Goal: Task Accomplishment & Management: Use online tool/utility

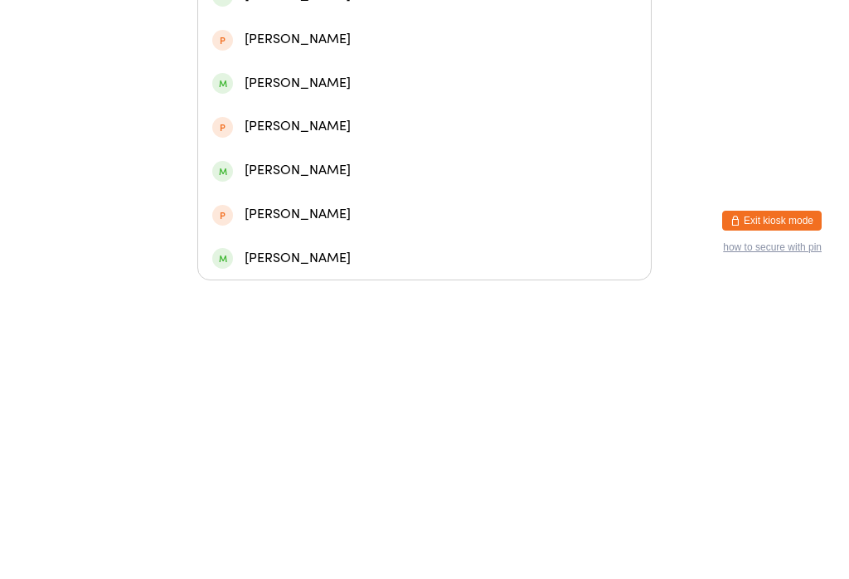
type input "Brayden"
click at [239, 283] on div "[PERSON_NAME] Yat So" at bounding box center [424, 294] width 425 height 22
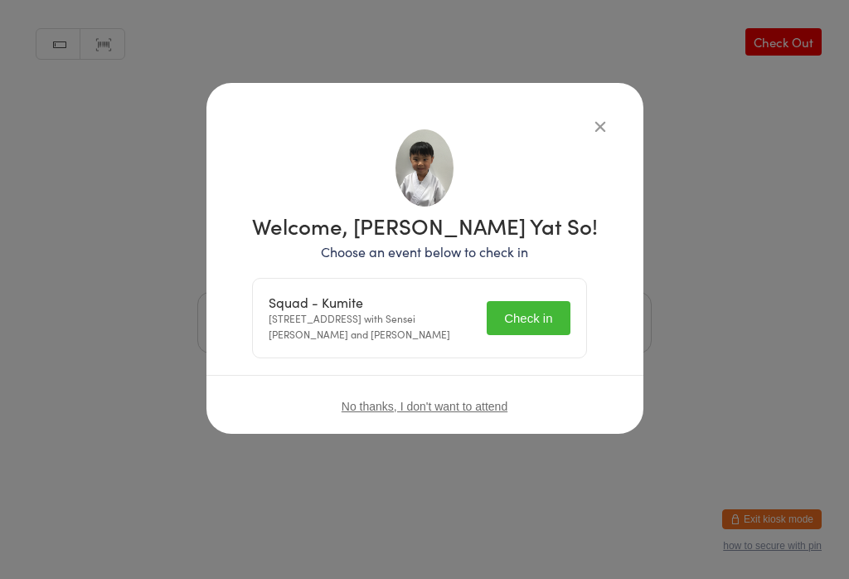
click at [520, 318] on button "Check in" at bounding box center [528, 318] width 83 height 34
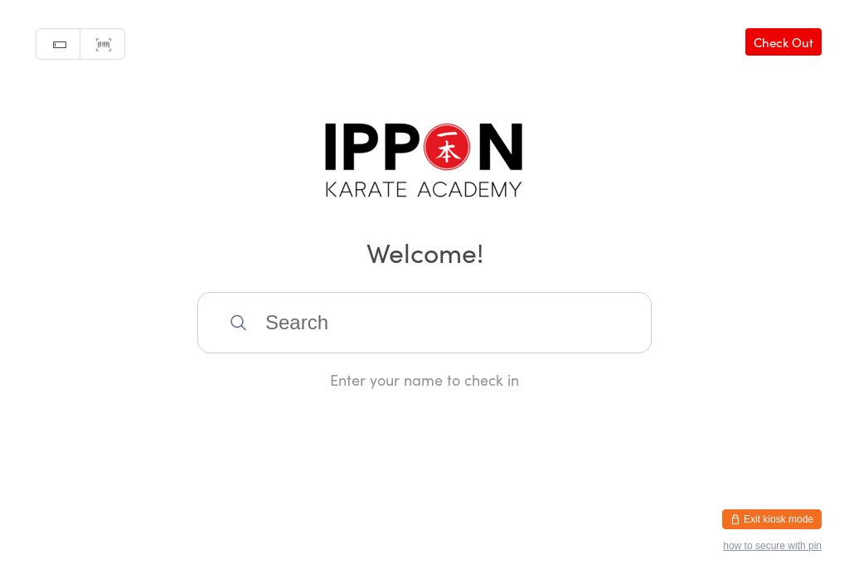
click at [565, 339] on input "search" at bounding box center [424, 322] width 454 height 61
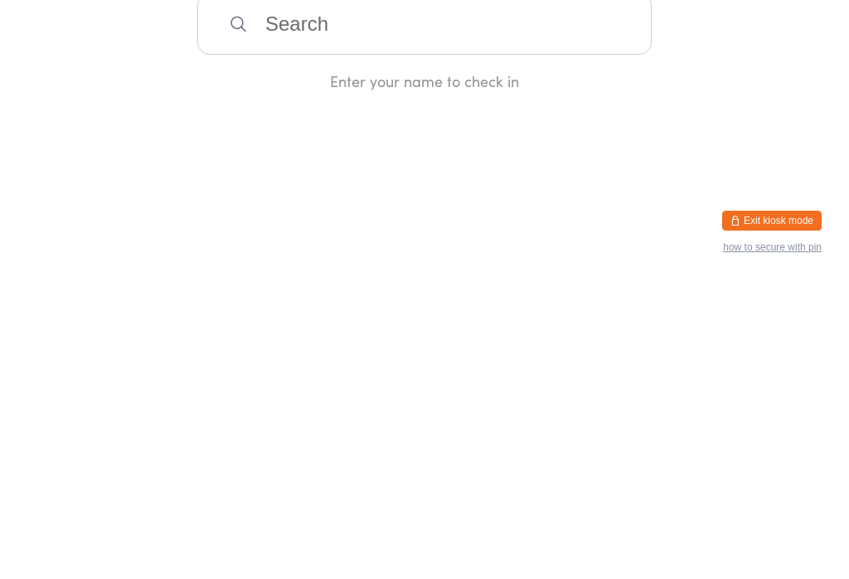
click at [698, 192] on html "You have now entered Kiosk Mode. Members will be able to check themselves in us…" at bounding box center [424, 289] width 849 height 579
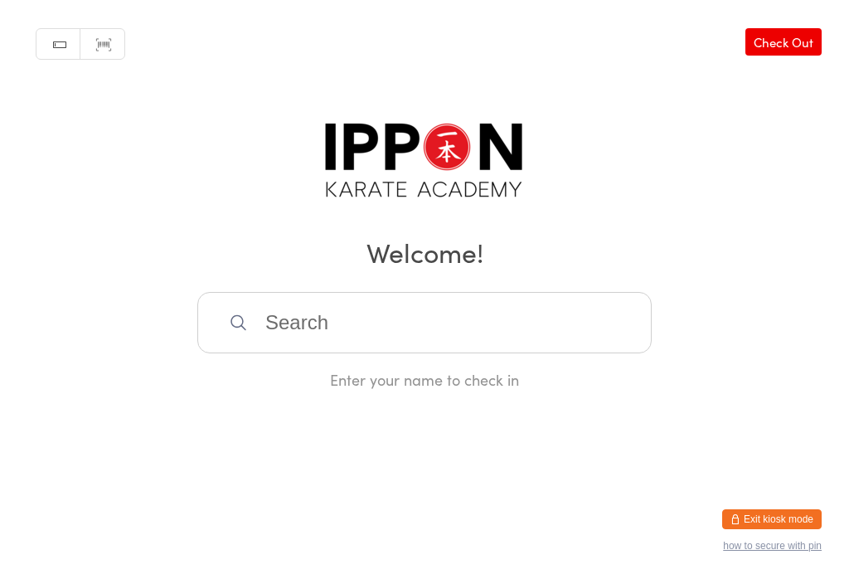
click at [565, 353] on input "search" at bounding box center [424, 322] width 454 height 61
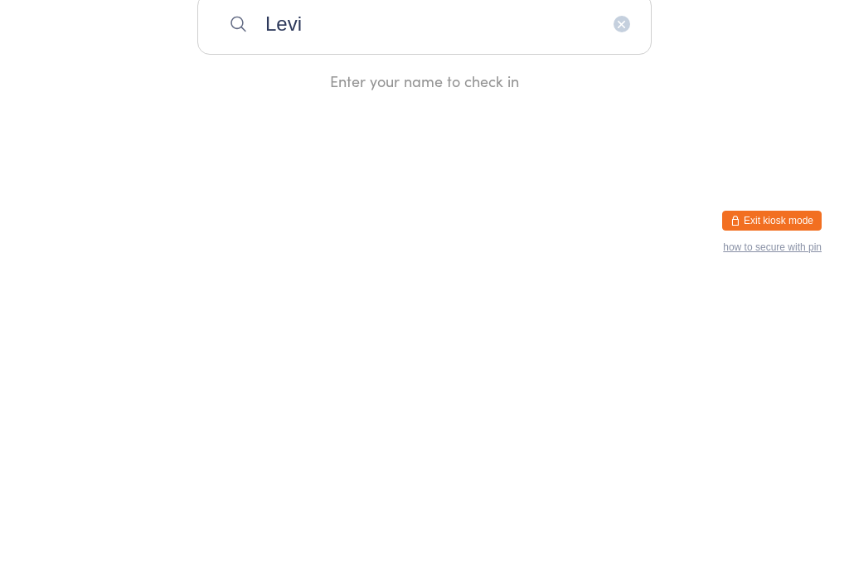
type input "Levi"
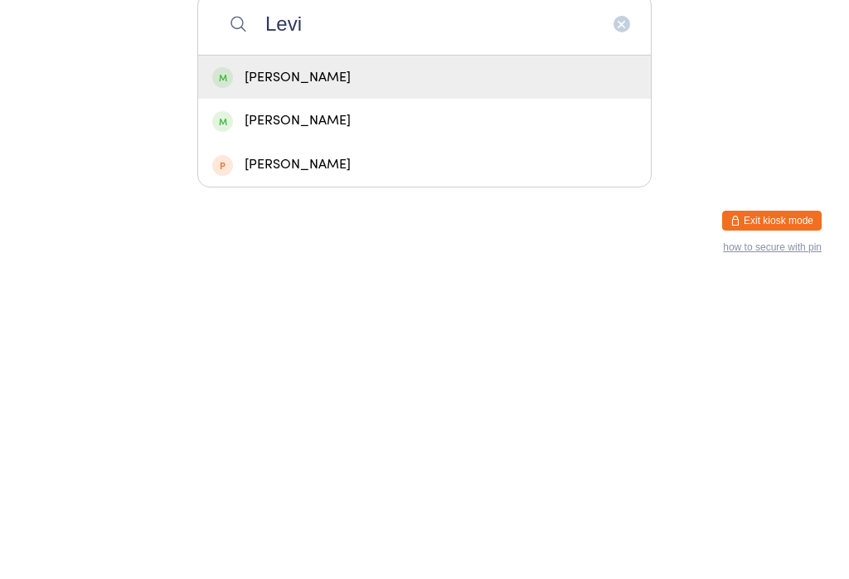
click at [544, 365] on div "[PERSON_NAME]" at bounding box center [424, 376] width 425 height 22
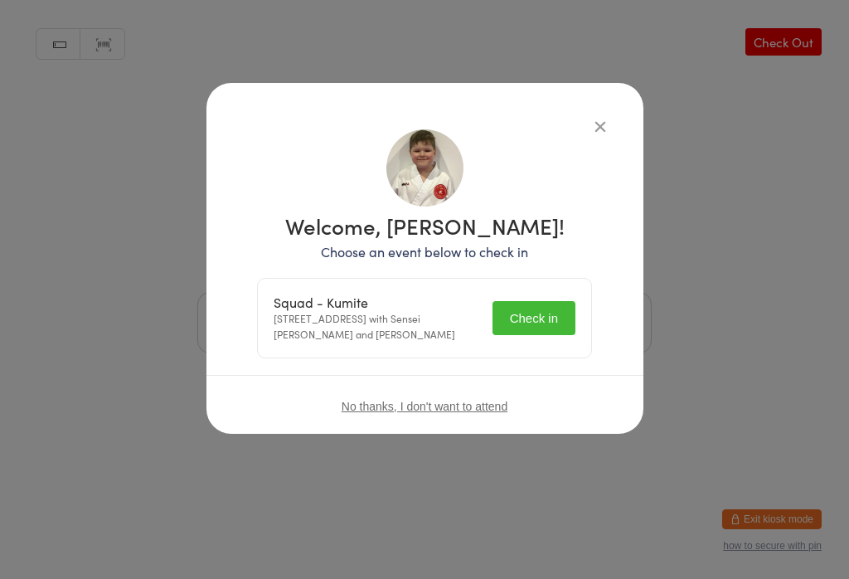
click at [538, 305] on button "Check in" at bounding box center [533, 318] width 83 height 34
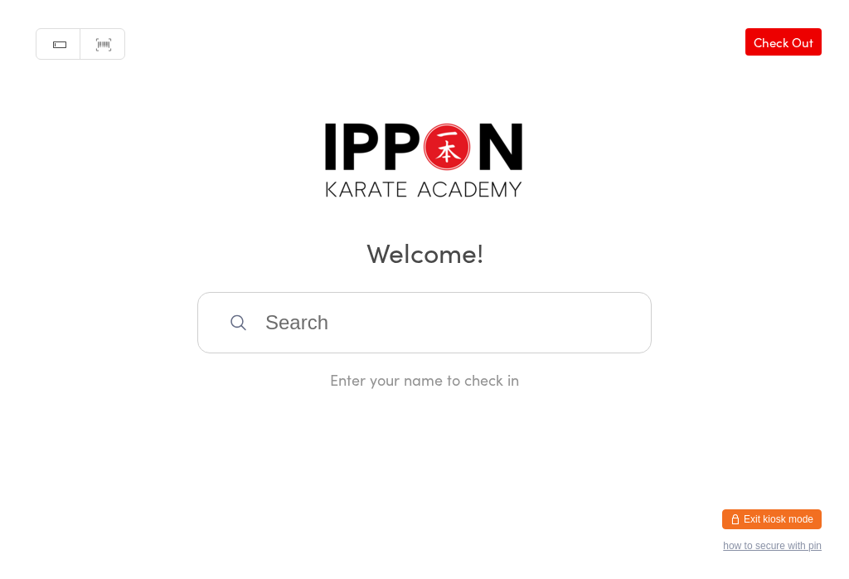
click at [523, 318] on input "search" at bounding box center [424, 322] width 454 height 61
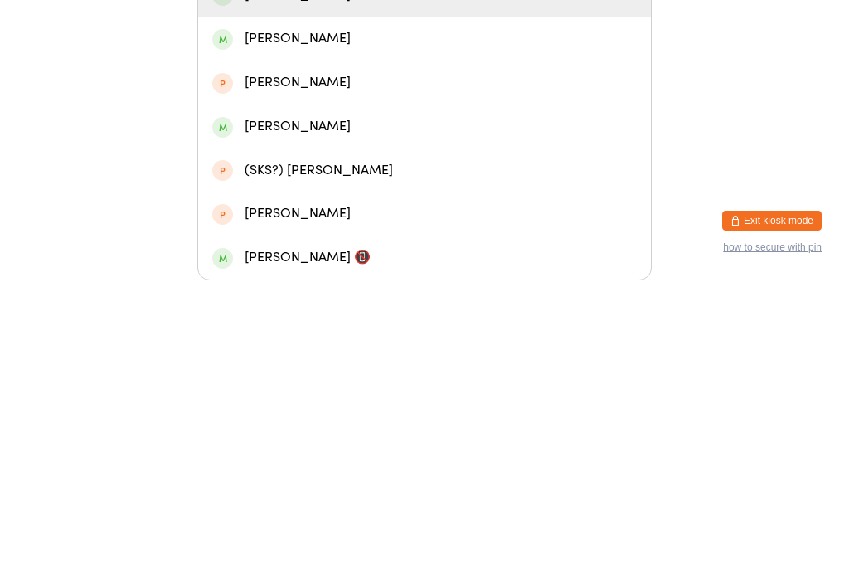
type input "[PERSON_NAME]"
click at [264, 326] on div "[PERSON_NAME]" at bounding box center [424, 337] width 425 height 22
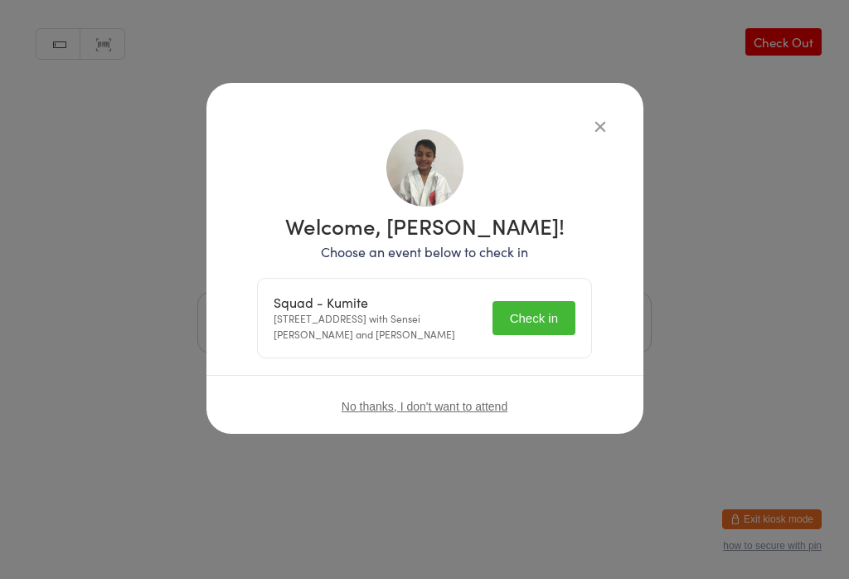
click at [540, 320] on button "Check in" at bounding box center [533, 318] width 83 height 34
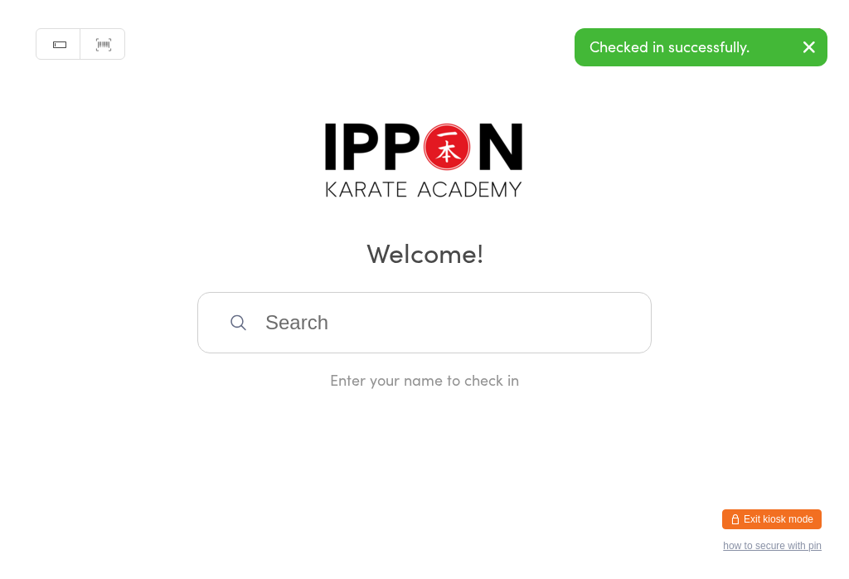
click at [426, 301] on input "search" at bounding box center [424, 322] width 454 height 61
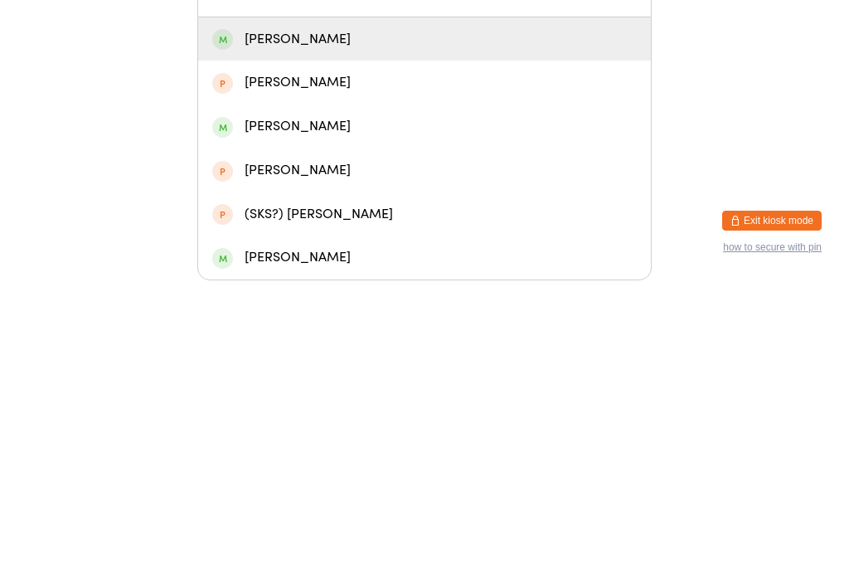
type input "Arya"
click at [371, 414] on div "[PERSON_NAME]" at bounding box center [424, 425] width 425 height 22
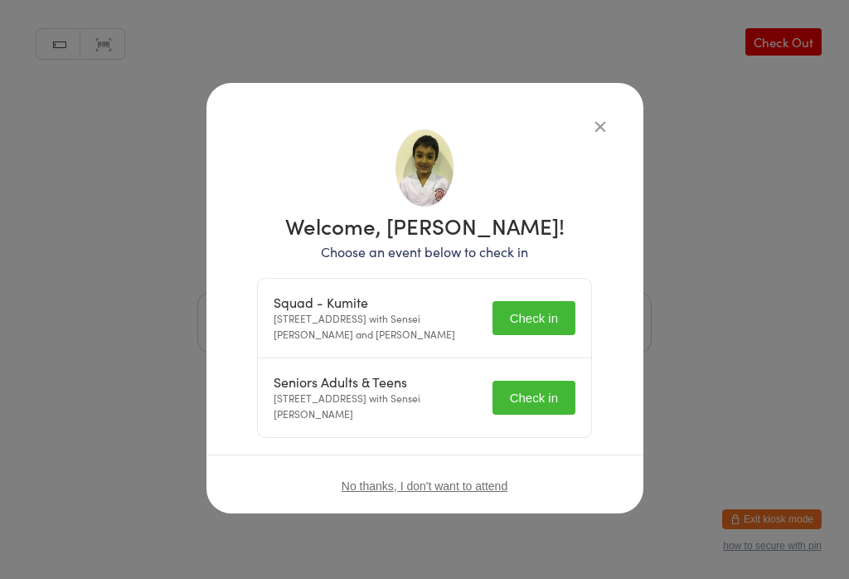
click at [563, 312] on button "Check in" at bounding box center [533, 318] width 83 height 34
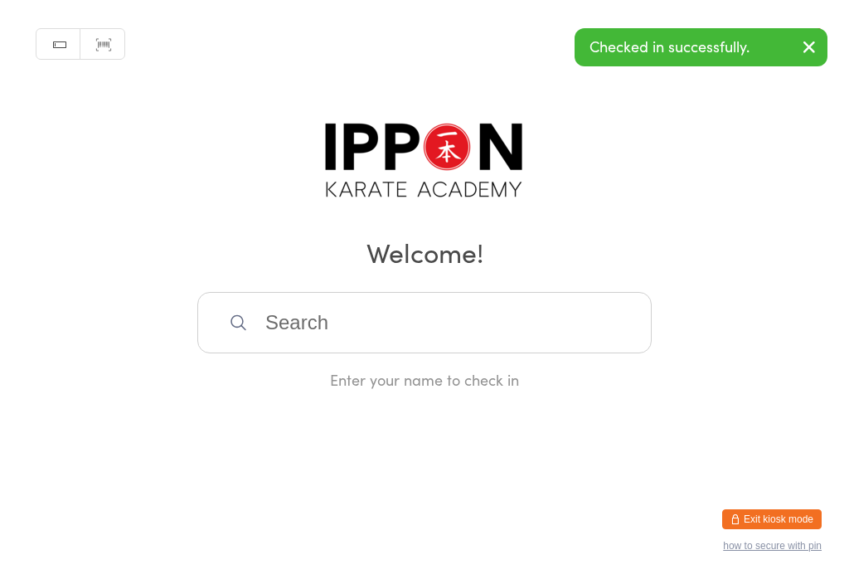
click at [541, 388] on div "Enter your name to check in" at bounding box center [424, 379] width 454 height 21
click at [585, 346] on input "search" at bounding box center [424, 322] width 454 height 61
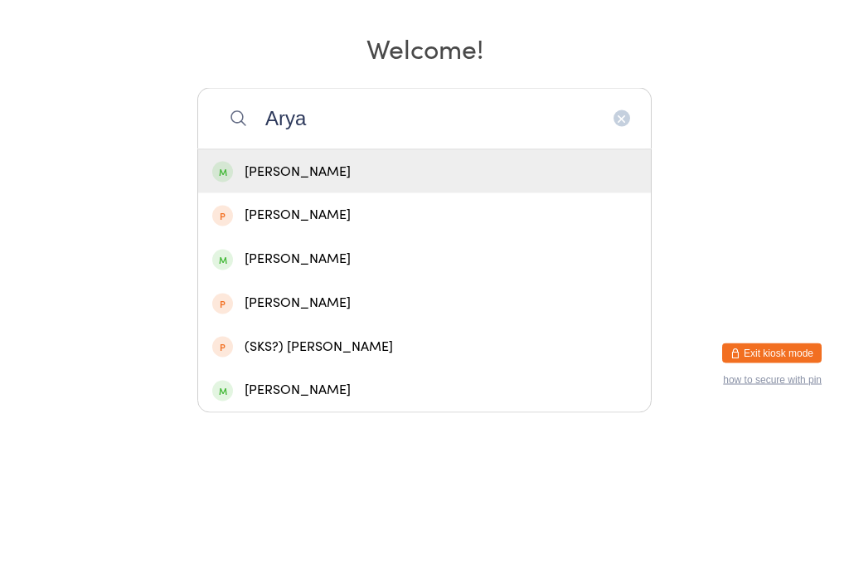
scroll to position [43, 0]
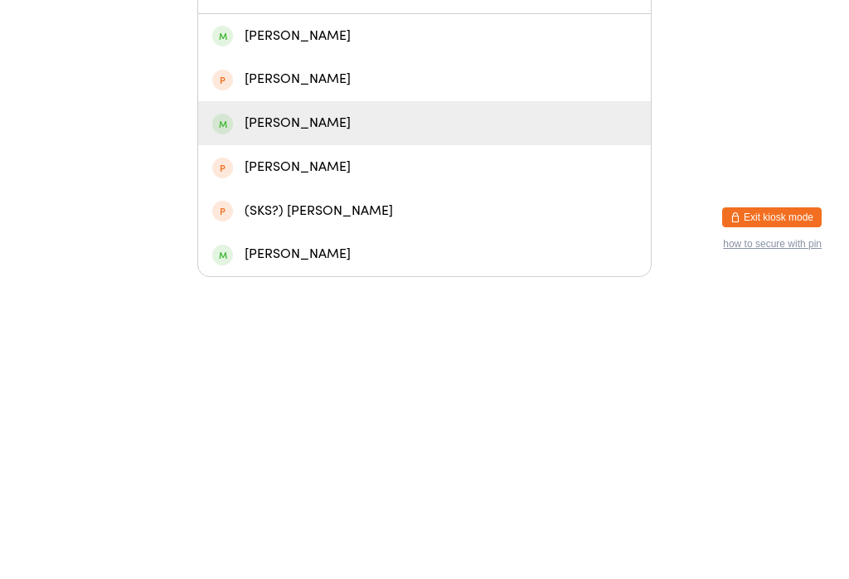
type input "Arya"
click at [587, 414] on div "[PERSON_NAME]" at bounding box center [424, 425] width 425 height 22
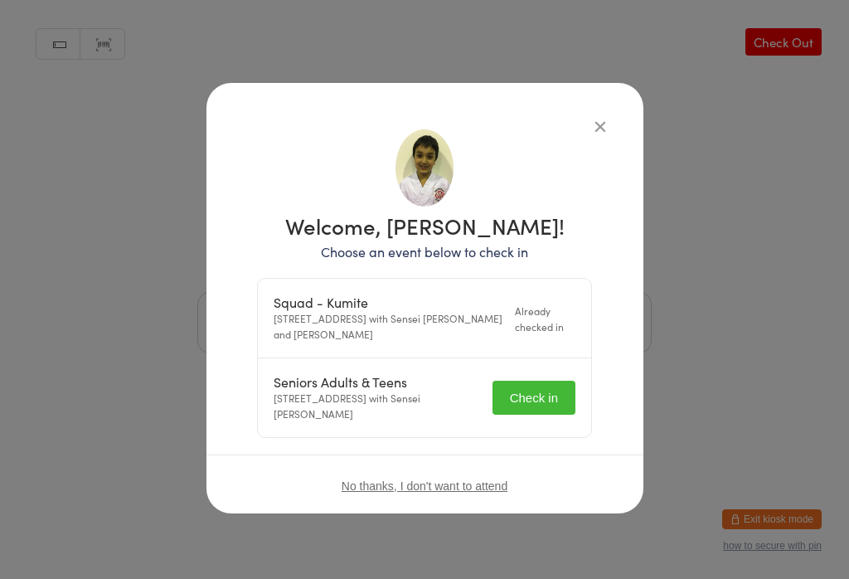
click at [543, 412] on button "Check in" at bounding box center [533, 398] width 83 height 34
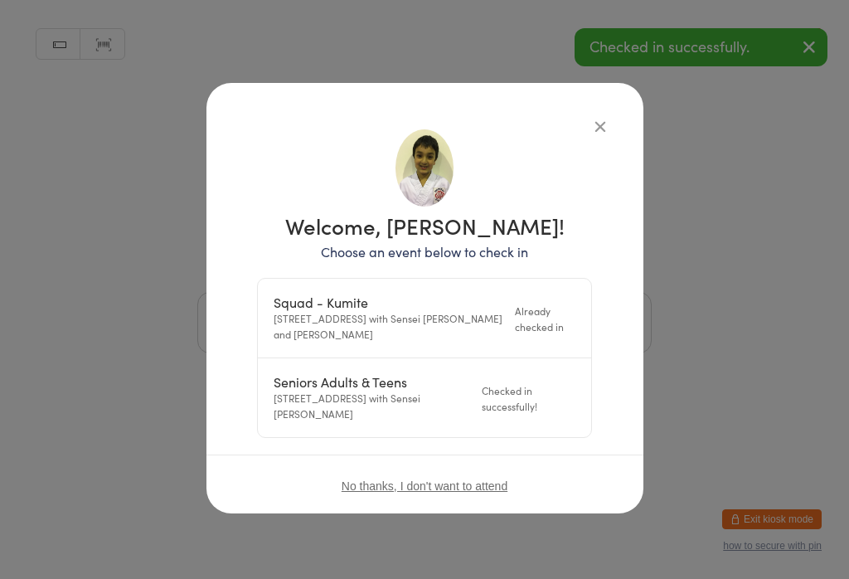
click at [595, 148] on div "Welcome, [PERSON_NAME]! Choose an event below to check in Squad - Kumite [STREE…" at bounding box center [425, 283] width 371 height 308
click at [590, 133] on div "Manual search Scanner input Check Out Welcome! Enter your name to check in" at bounding box center [424, 195] width 849 height 390
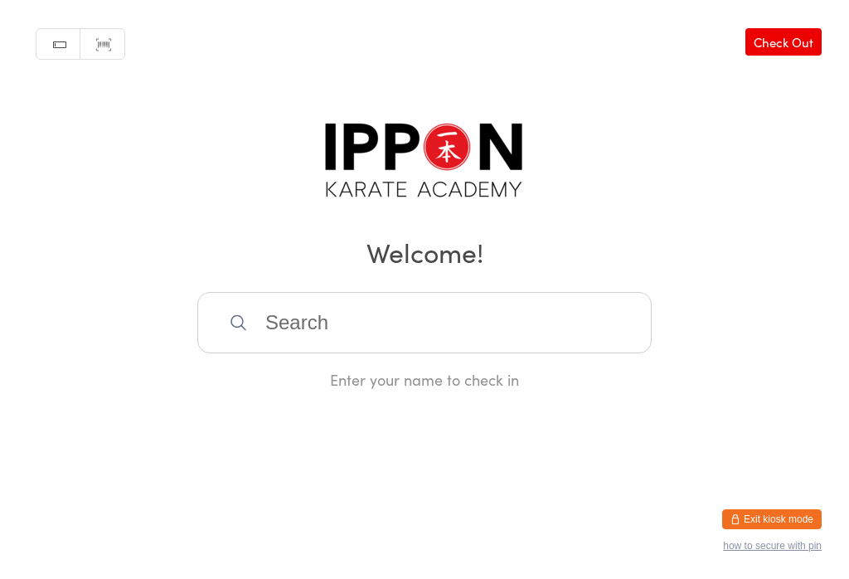
click at [337, 333] on input "search" at bounding box center [424, 322] width 454 height 61
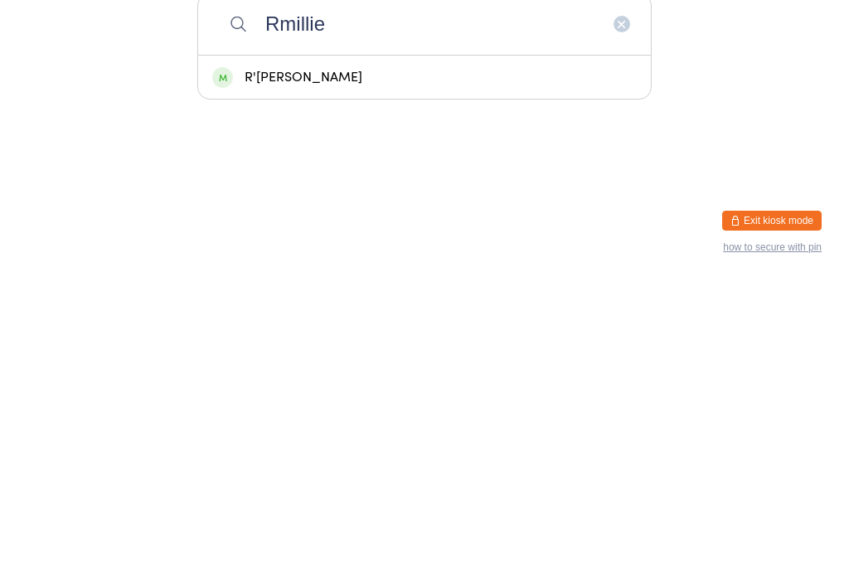
type input "Rmillie"
click at [329, 365] on div "R'[PERSON_NAME]" at bounding box center [424, 376] width 425 height 22
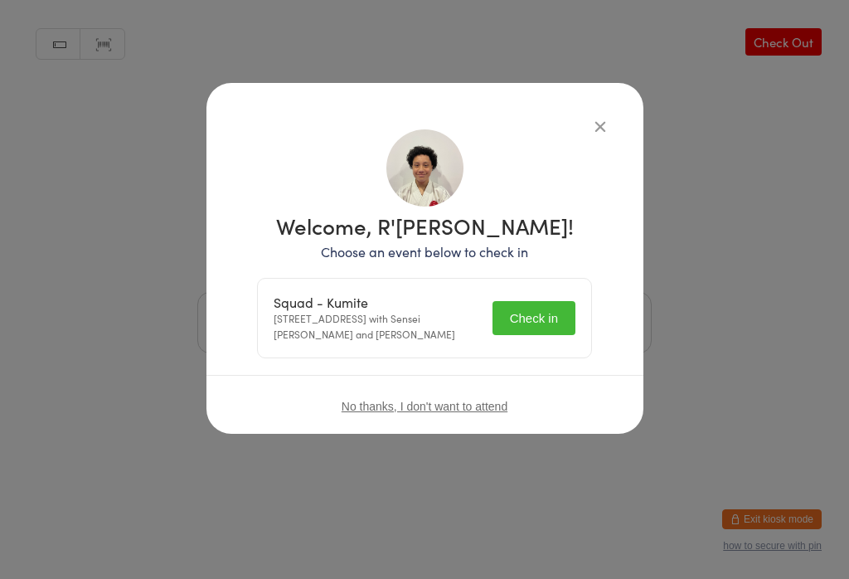
click at [509, 293] on div "Squad - Kumite [STREET_ADDRESS] with Sensei [PERSON_NAME] and [PERSON_NAME] Che…" at bounding box center [424, 318] width 333 height 79
click at [530, 305] on button "Check in" at bounding box center [533, 318] width 83 height 34
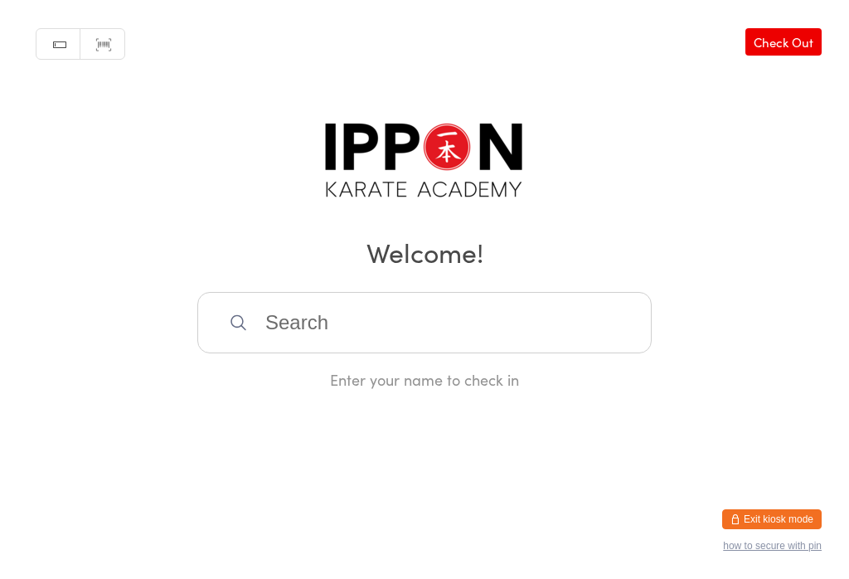
click at [534, 348] on input "search" at bounding box center [424, 322] width 454 height 61
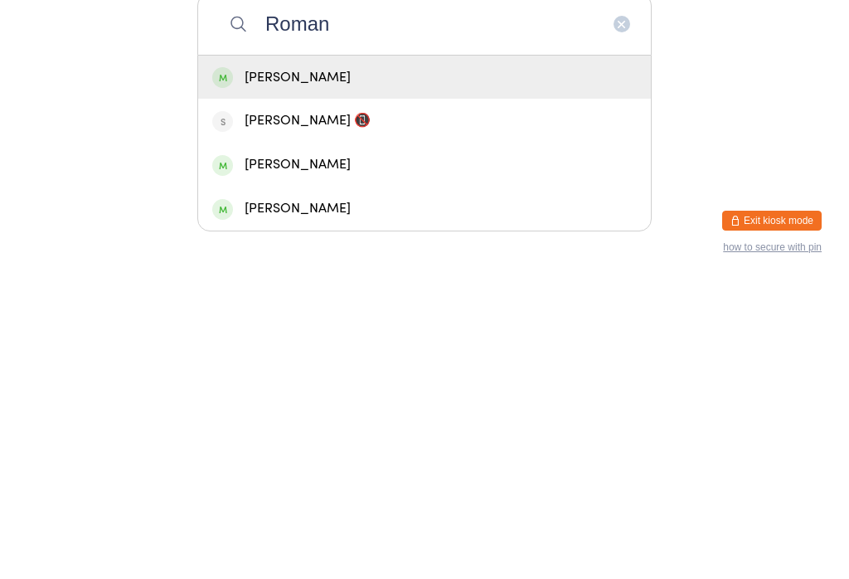
type input "Roman"
click at [578, 354] on div "[PERSON_NAME]" at bounding box center [424, 376] width 453 height 44
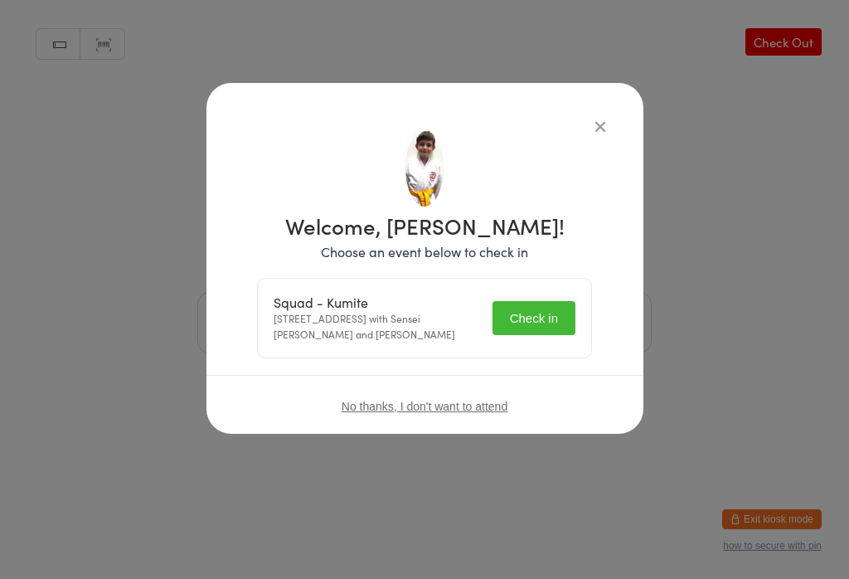
click at [562, 313] on button "Check in" at bounding box center [533, 318] width 83 height 34
